Goal: Use online tool/utility: Utilize a website feature to perform a specific function

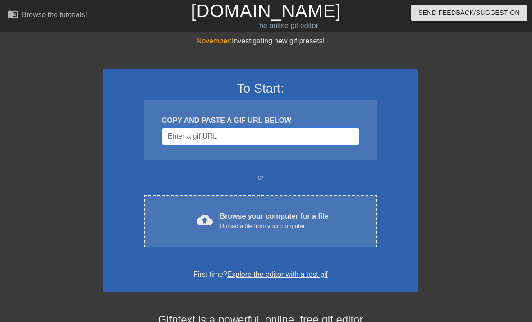
click at [229, 135] on input "Username" at bounding box center [261, 136] width 198 height 17
click at [189, 138] on input "Username" at bounding box center [261, 136] width 198 height 17
click at [266, 222] on div "Upload a file from your computer" at bounding box center [274, 226] width 109 height 9
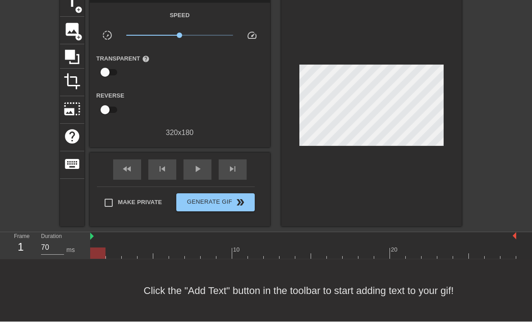
scroll to position [46, 0]
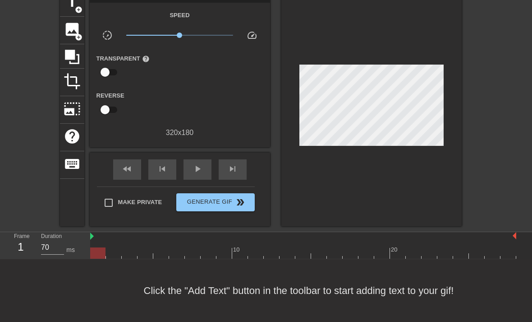
click at [498, 126] on div "title add_circle image add_circle crop photo_size_select_large help keyboard Gi…" at bounding box center [266, 107] width 532 height 237
click at [496, 180] on div "title add_circle image add_circle crop photo_size_select_large help keyboard Gi…" at bounding box center [266, 107] width 532 height 237
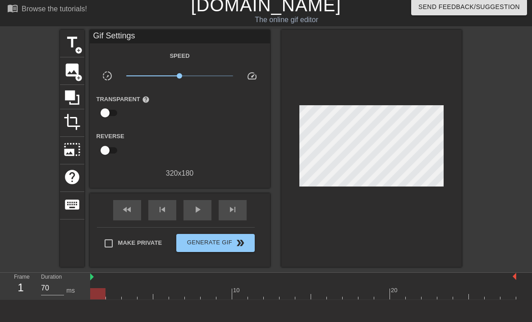
scroll to position [0, 0]
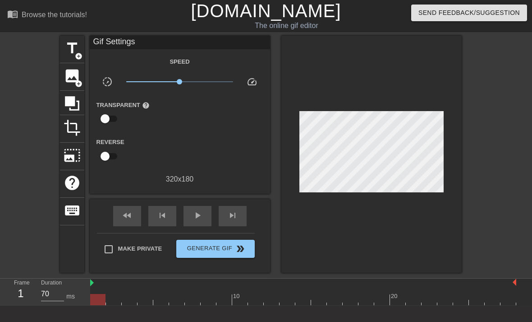
click at [74, 46] on span "title" at bounding box center [72, 48] width 17 height 17
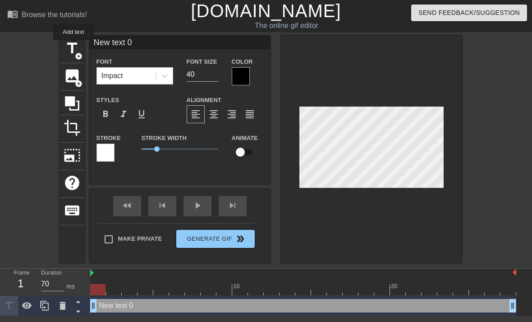
click at [194, 72] on input "40" at bounding box center [203, 74] width 32 height 14
type input "4"
type input "22"
type input "New text"
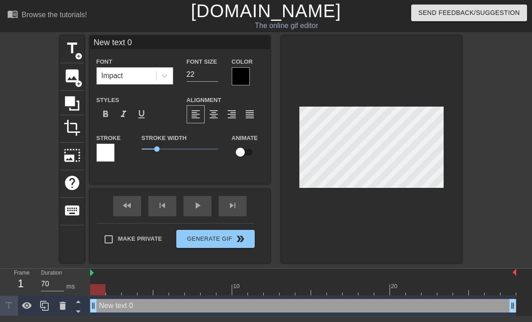
type textarea "New text"
type input "New text"
type textarea "New text"
type input "New tex"
type textarea "New tex"
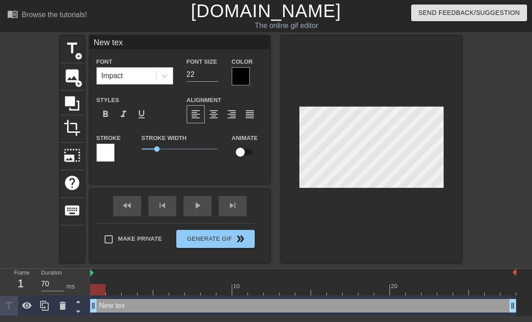
type input "New te"
type textarea "New te"
type input "New t"
type textarea "New t"
type input "New"
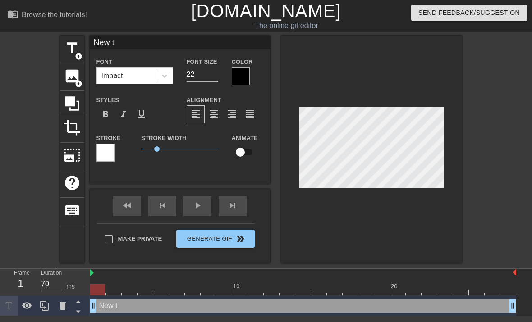
type textarea "New"
type input "New"
type textarea "New"
type input "Ne"
type textarea "Ne"
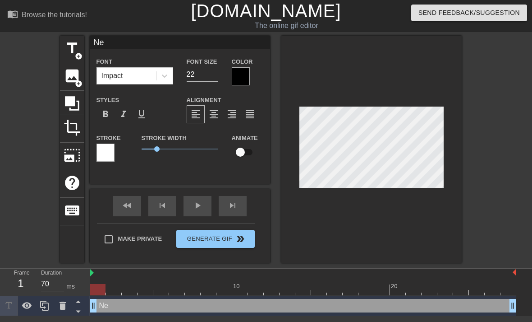
scroll to position [0, 0]
type input "N"
type textarea "N"
type input "T"
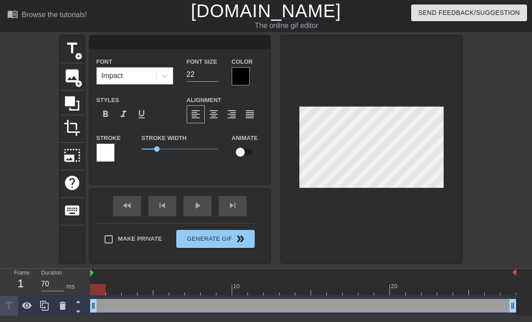
type textarea "T"
type input "Th"
type textarea "Th"
type input "Tha"
type textarea "Tha"
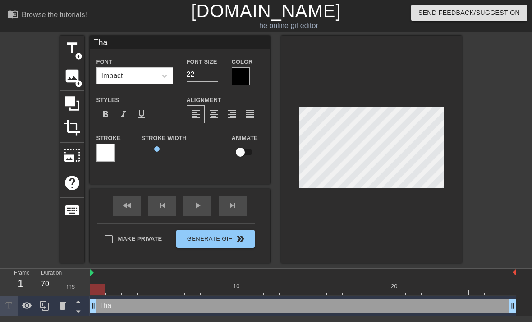
type input "That"
type textarea "That"
type input "That"
type textarea "That"
type input "That a"
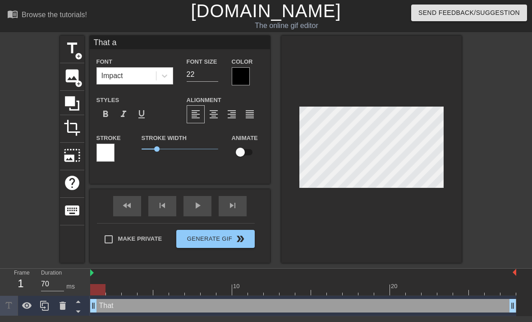
type textarea "That ai"
type input "That ain"
type textarea "That ain"
type input "That ain'"
type textarea "That ain'"
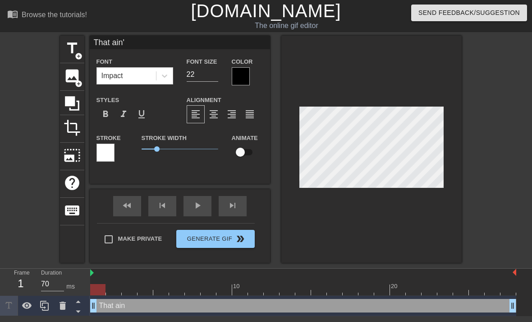
type input "That ain't"
type textarea "That ain't"
type input "That ain't"
type textarea "That ain't"
type input "That ain't h"
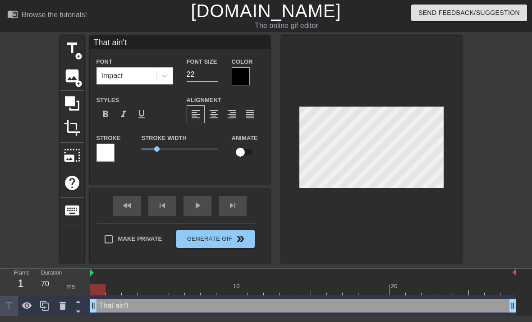
type textarea "That ain't h"
type input "That ain't ha"
type textarea "That ain't ha"
type input "That ain't har"
type textarea "That ain't har"
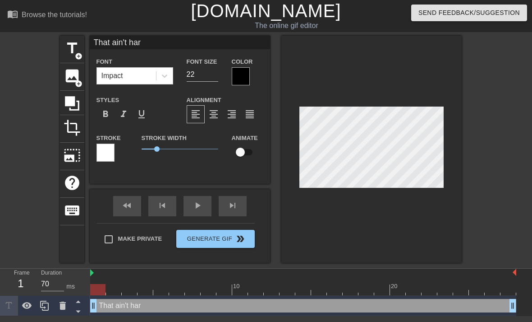
type input "That ain't hard"
type textarea "That ain't hard"
type input "That ain't hardl"
type textarea "That ain't hardl"
type input "That ain't hardly"
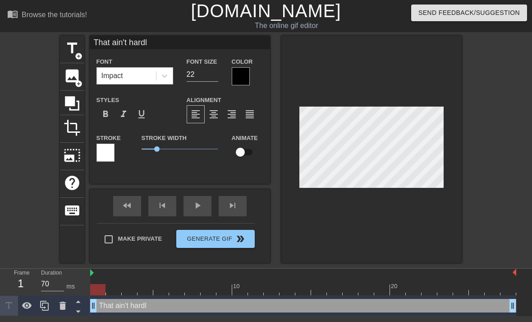
type textarea "That ain't hardly"
type input "That ain't hardly"
type textarea "That ain't hardly"
type input "That ain't hardly m"
type textarea "That ain't hardly m"
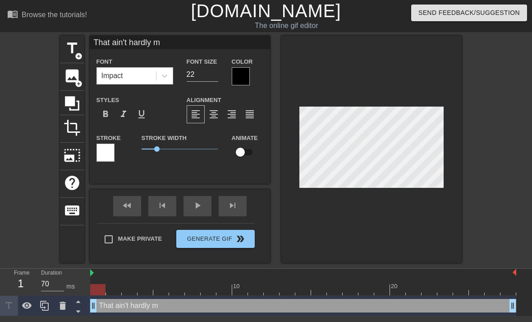
type input "That ain't hardly me"
type textarea "That ain't hardly me"
type input "That ain't hardly me!"
type textarea "That ain't hardly me!"
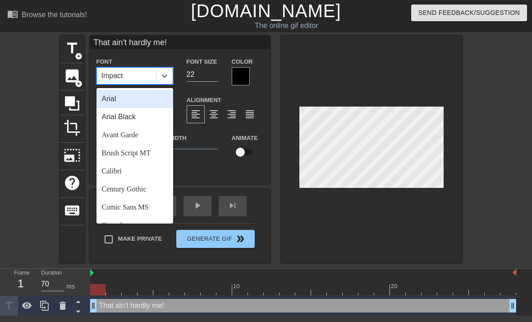
click at [129, 137] on div "Stroke" at bounding box center [112, 150] width 45 height 37
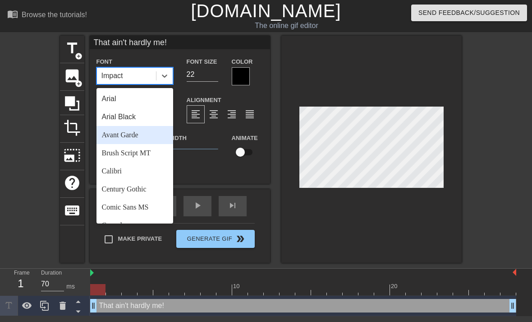
click at [130, 137] on div "Avant Garde" at bounding box center [135, 135] width 77 height 18
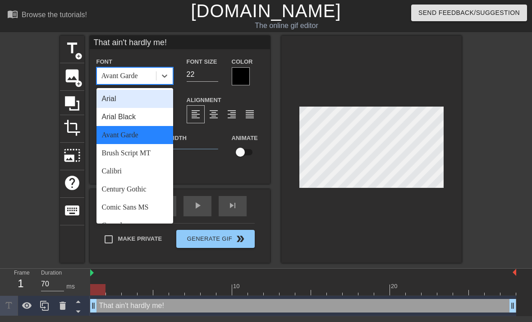
scroll to position [0, 0]
click at [136, 98] on div "Arial" at bounding box center [135, 99] width 77 height 18
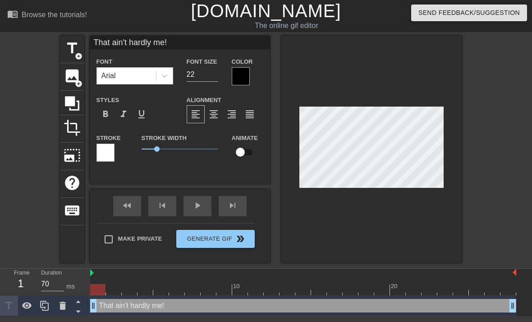
click at [205, 74] on input "22" at bounding box center [203, 74] width 32 height 14
type input "2"
type input "13"
click at [347, 246] on div at bounding box center [372, 149] width 180 height 227
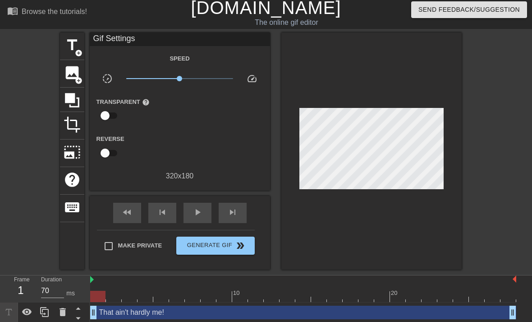
scroll to position [5, 0]
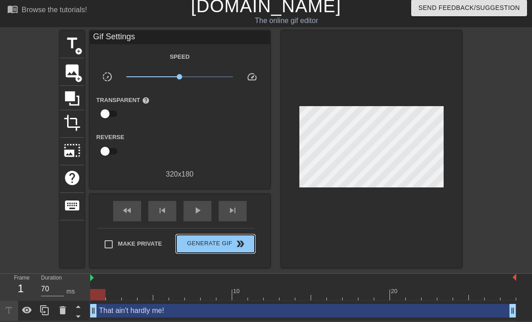
click at [217, 244] on span "Generate Gif double_arrow" at bounding box center [215, 243] width 71 height 11
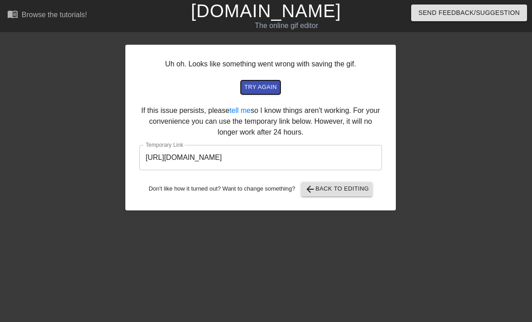
click at [266, 87] on span "try again" at bounding box center [261, 87] width 32 height 10
click at [445, 174] on div "Uh oh. Looks like something went wrong with saving the gif. try again If this i…" at bounding box center [266, 123] width 532 height 175
click at [451, 173] on div "Uh oh. Looks like something went wrong with saving the gif. try again If this i…" at bounding box center [266, 123] width 532 height 175
click at [424, 177] on div "Uh oh. Looks like something went wrong with saving the gif. try again If this i…" at bounding box center [266, 123] width 532 height 175
